Goal: Task Accomplishment & Management: Manage account settings

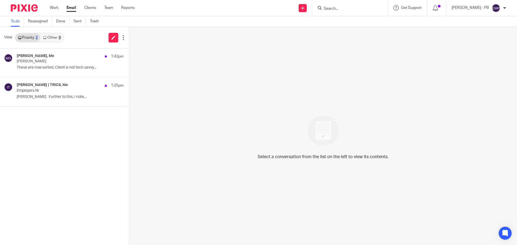
click at [71, 6] on link "Email" at bounding box center [72, 7] width 10 height 5
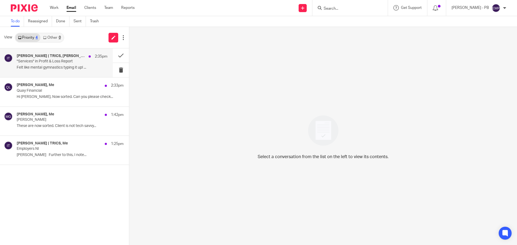
click at [45, 64] on p ""Services" in Profit & Loss Report" at bounding box center [53, 61] width 73 height 5
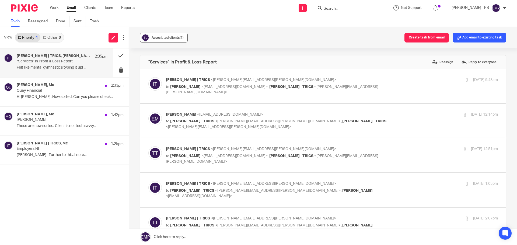
click at [164, 40] on div "Associated clients (1)" at bounding box center [168, 37] width 32 height 5
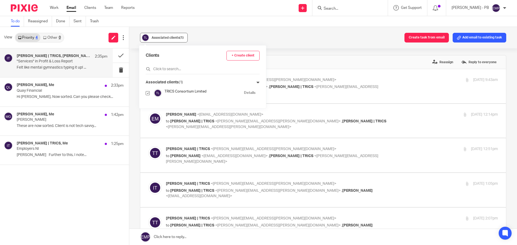
click at [164, 40] on div "Associated clients (1)" at bounding box center [168, 37] width 32 height 5
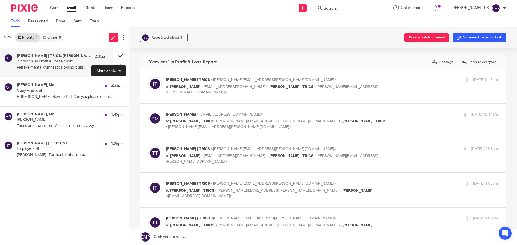
click at [118, 59] on button at bounding box center [121, 55] width 16 height 14
